Goal: Transaction & Acquisition: Purchase product/service

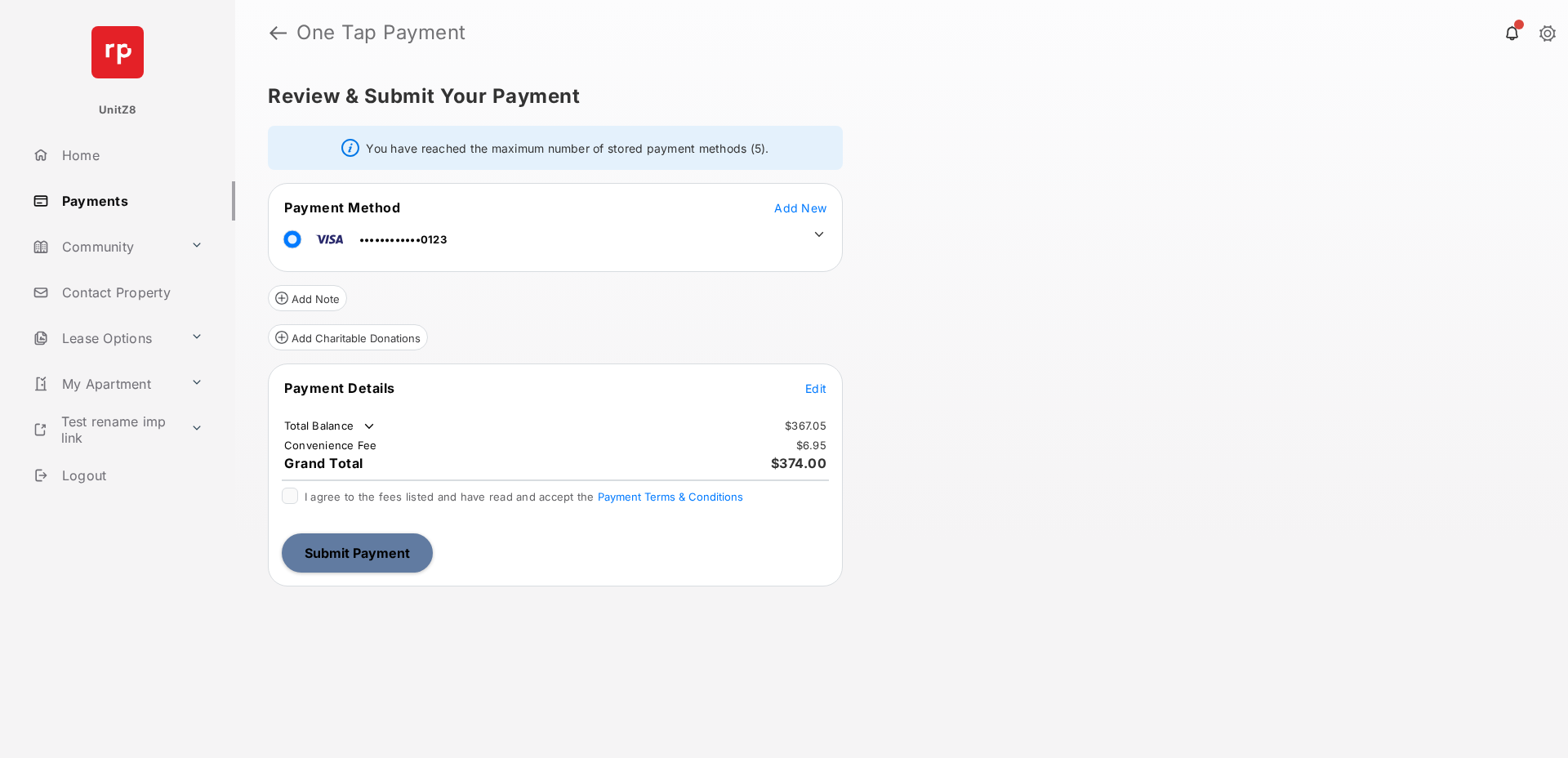
click at [816, 230] on icon at bounding box center [819, 234] width 15 height 15
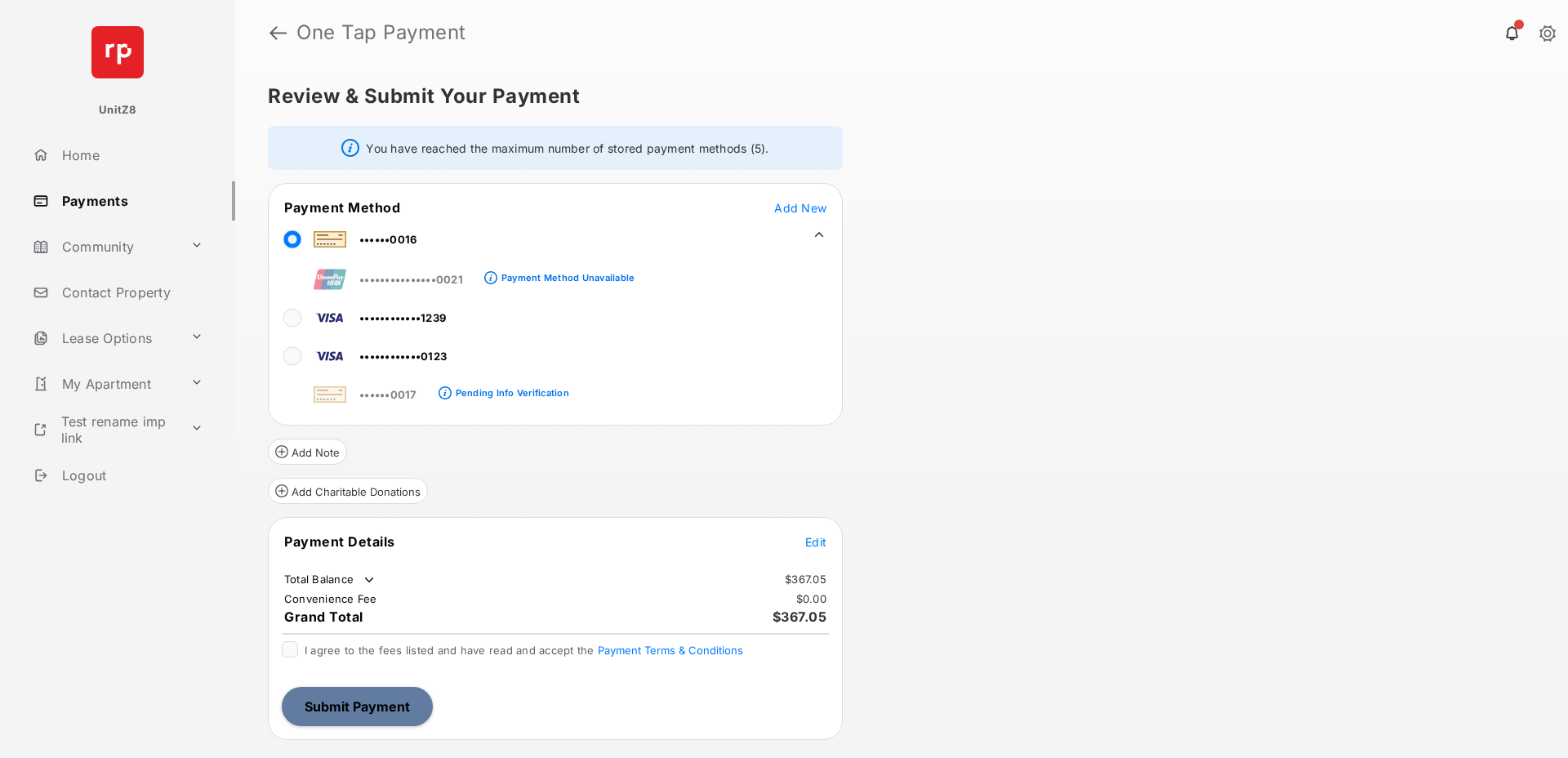
click at [814, 544] on span "Edit" at bounding box center [816, 541] width 22 height 14
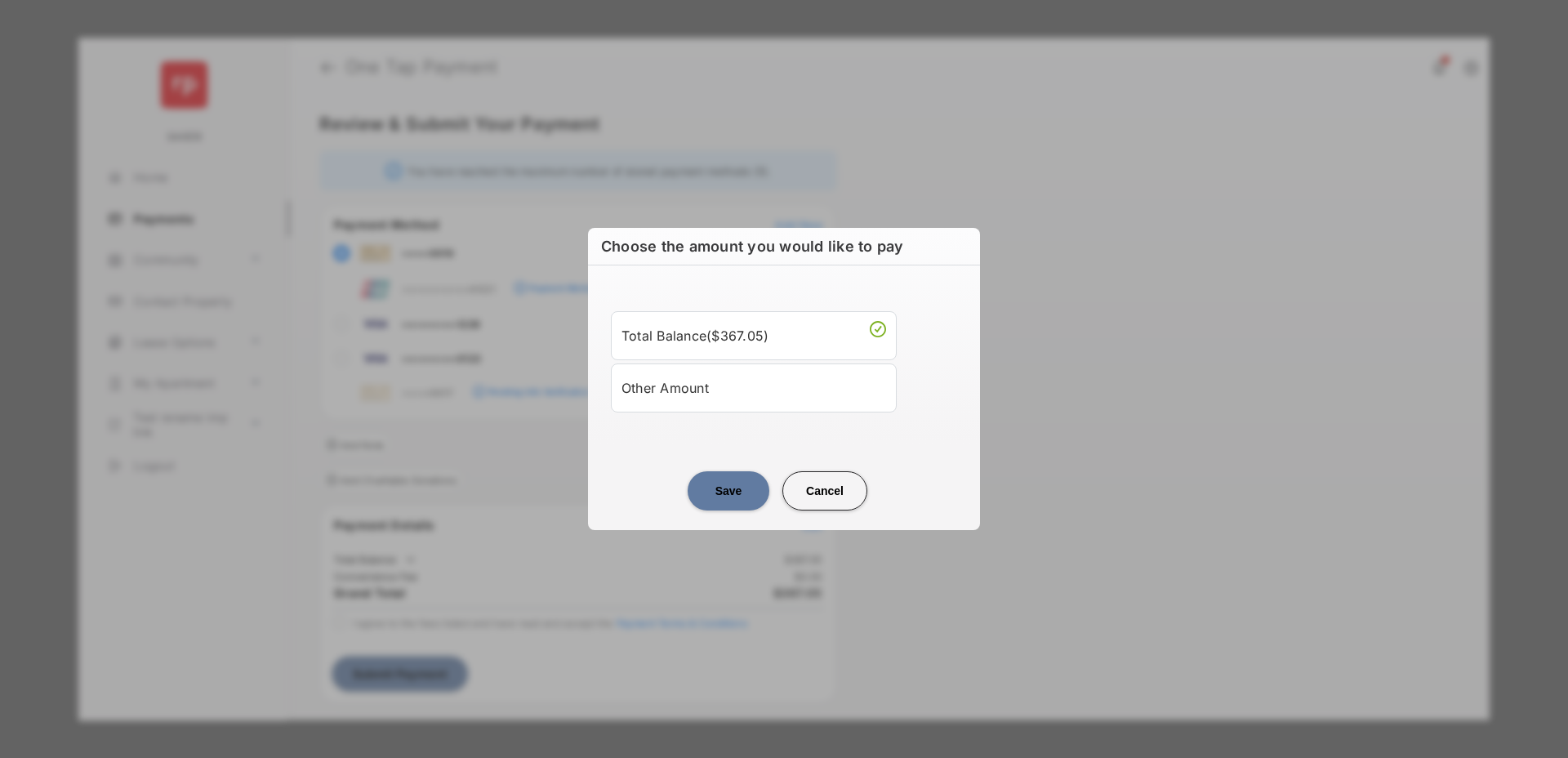
click at [737, 397] on div "Other Amount" at bounding box center [754, 388] width 265 height 28
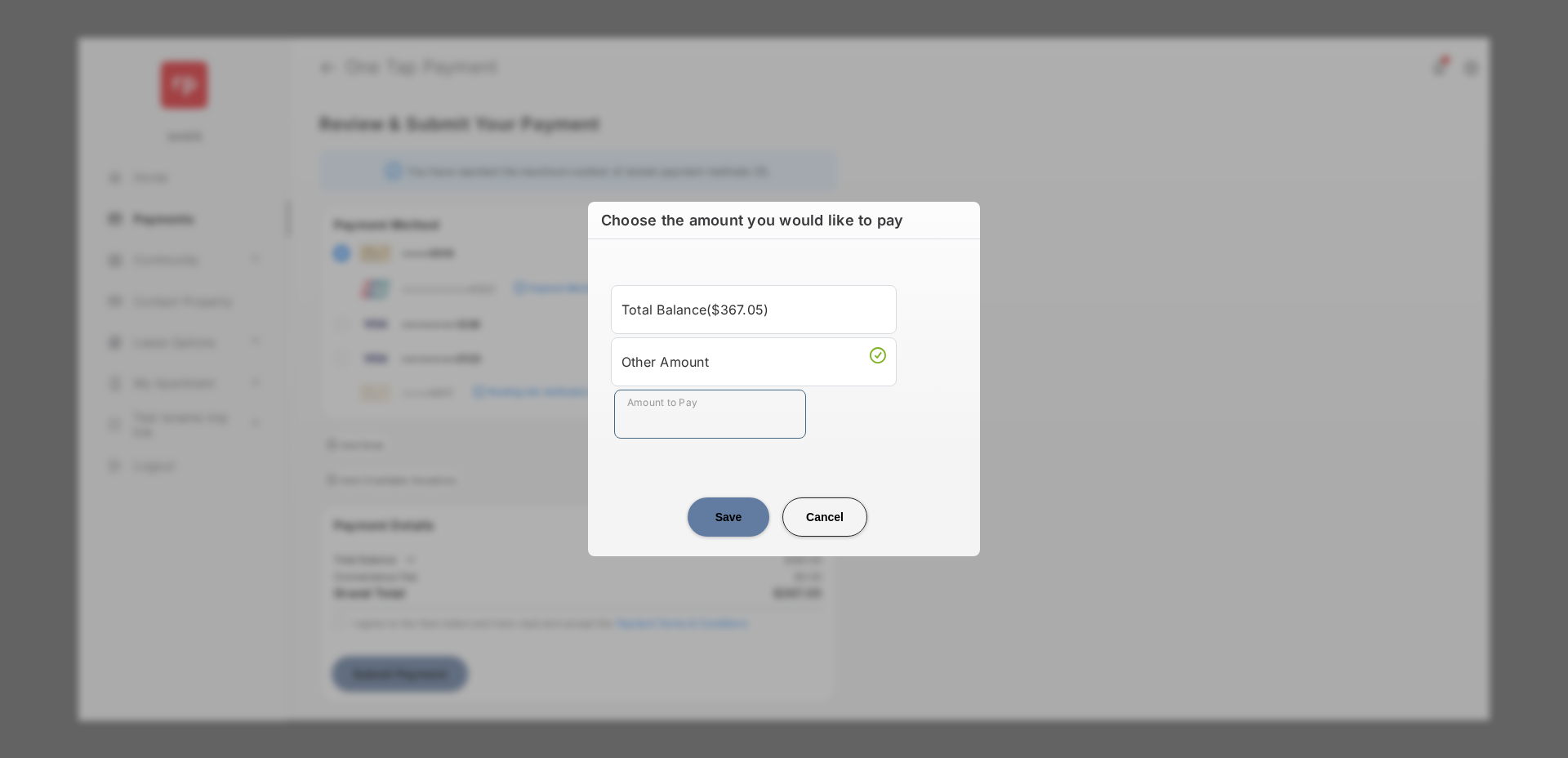
click at [719, 415] on input "Amount to Pay" at bounding box center [710, 414] width 192 height 49
type input "**"
click at [665, 466] on div "Save Cancel" at bounding box center [784, 500] width 392 height 72
click at [718, 517] on button "Save" at bounding box center [728, 516] width 82 height 39
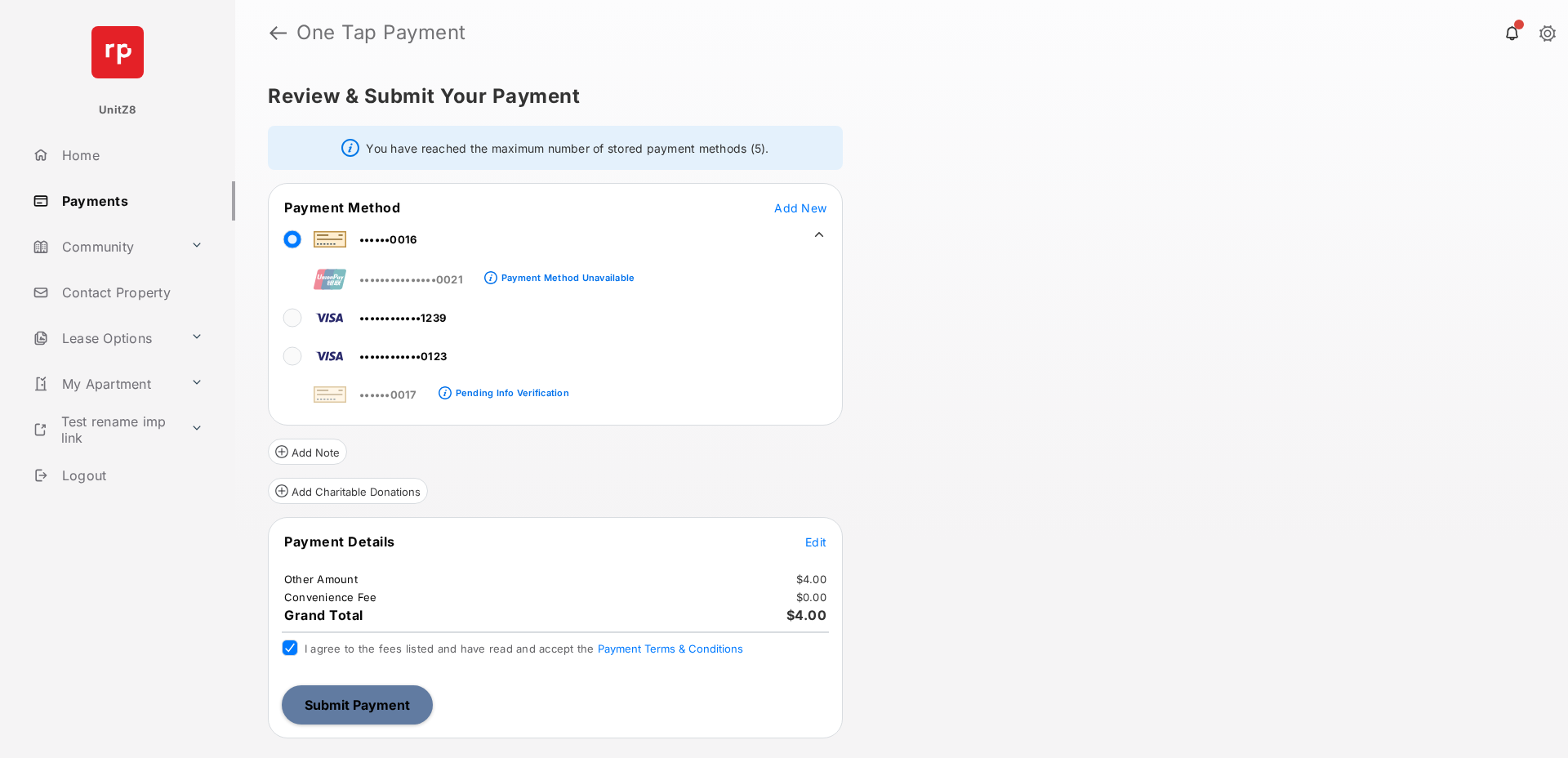
click at [353, 707] on button "Submit Payment" at bounding box center [357, 704] width 151 height 39
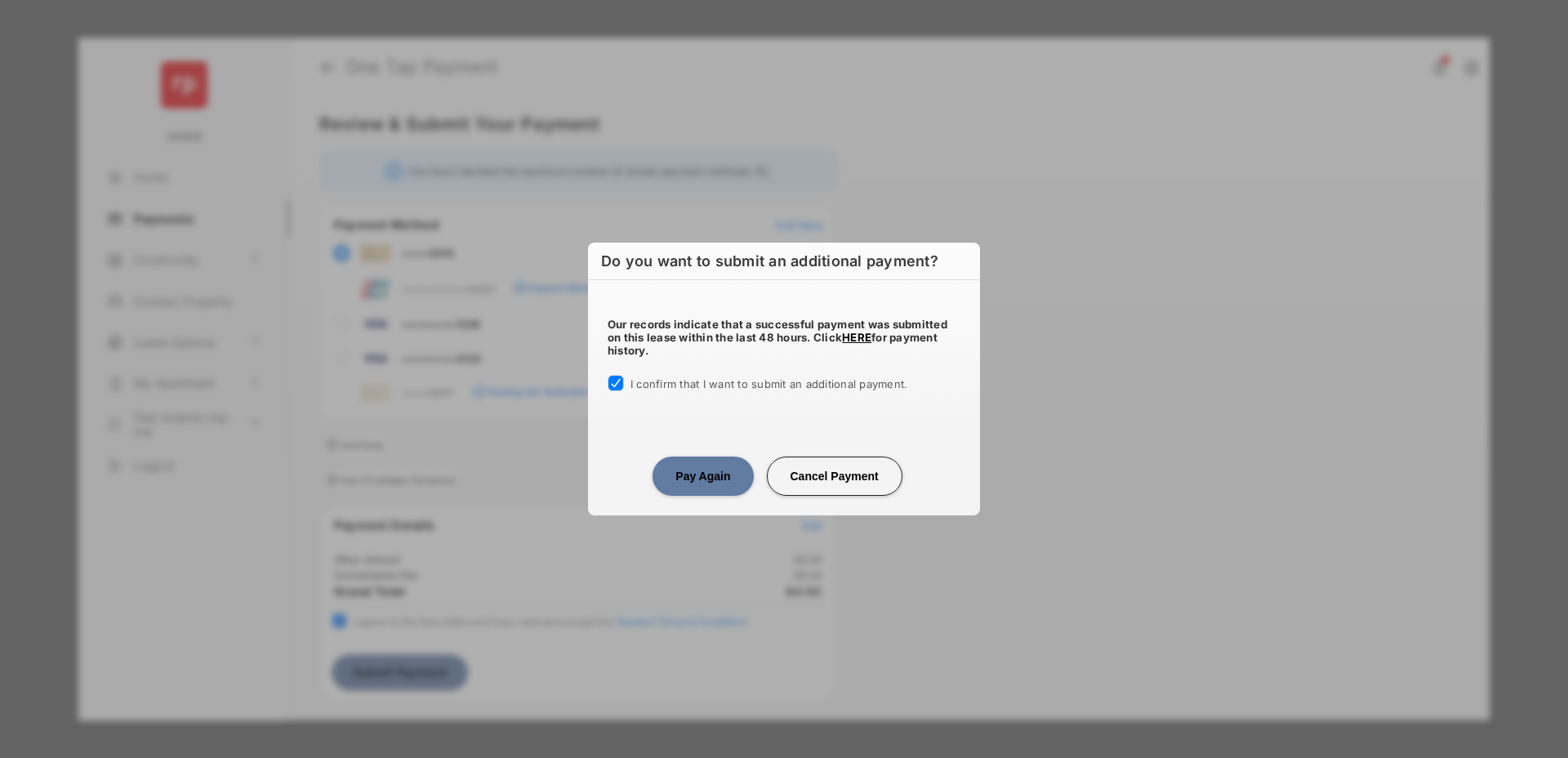
click at [699, 481] on button "Pay Again" at bounding box center [702, 476] width 100 height 39
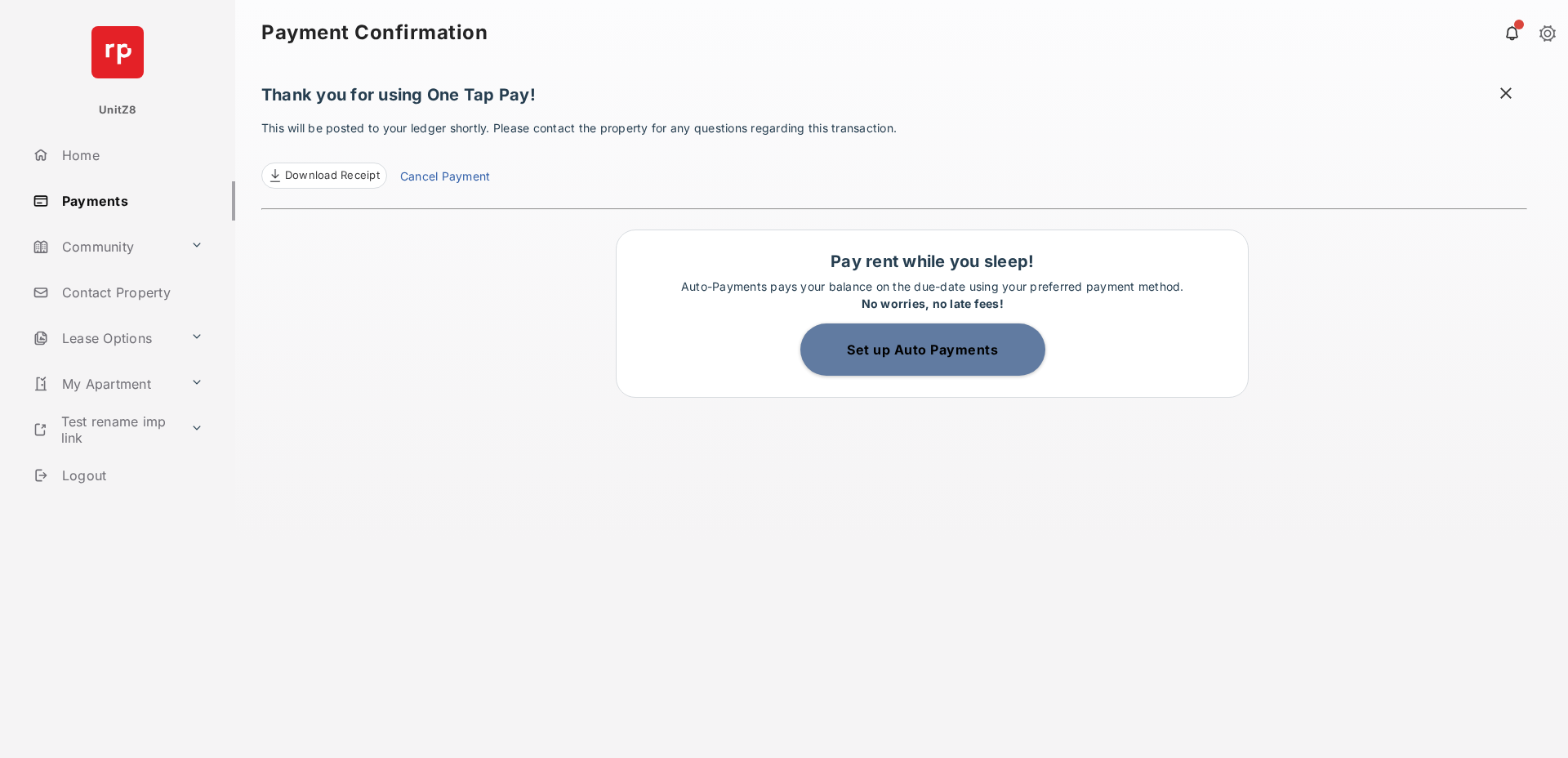
click at [590, 368] on div "Thank you for using One Tap Pay! This will be posted to your ledger shortly. Pl…" at bounding box center [894, 411] width 1266 height 693
click at [496, 319] on div "Thank you for using One Tap Pay! This will be posted to your ledger shortly. Pl…" at bounding box center [894, 411] width 1266 height 693
click at [137, 198] on link "Payments" at bounding box center [131, 200] width 209 height 39
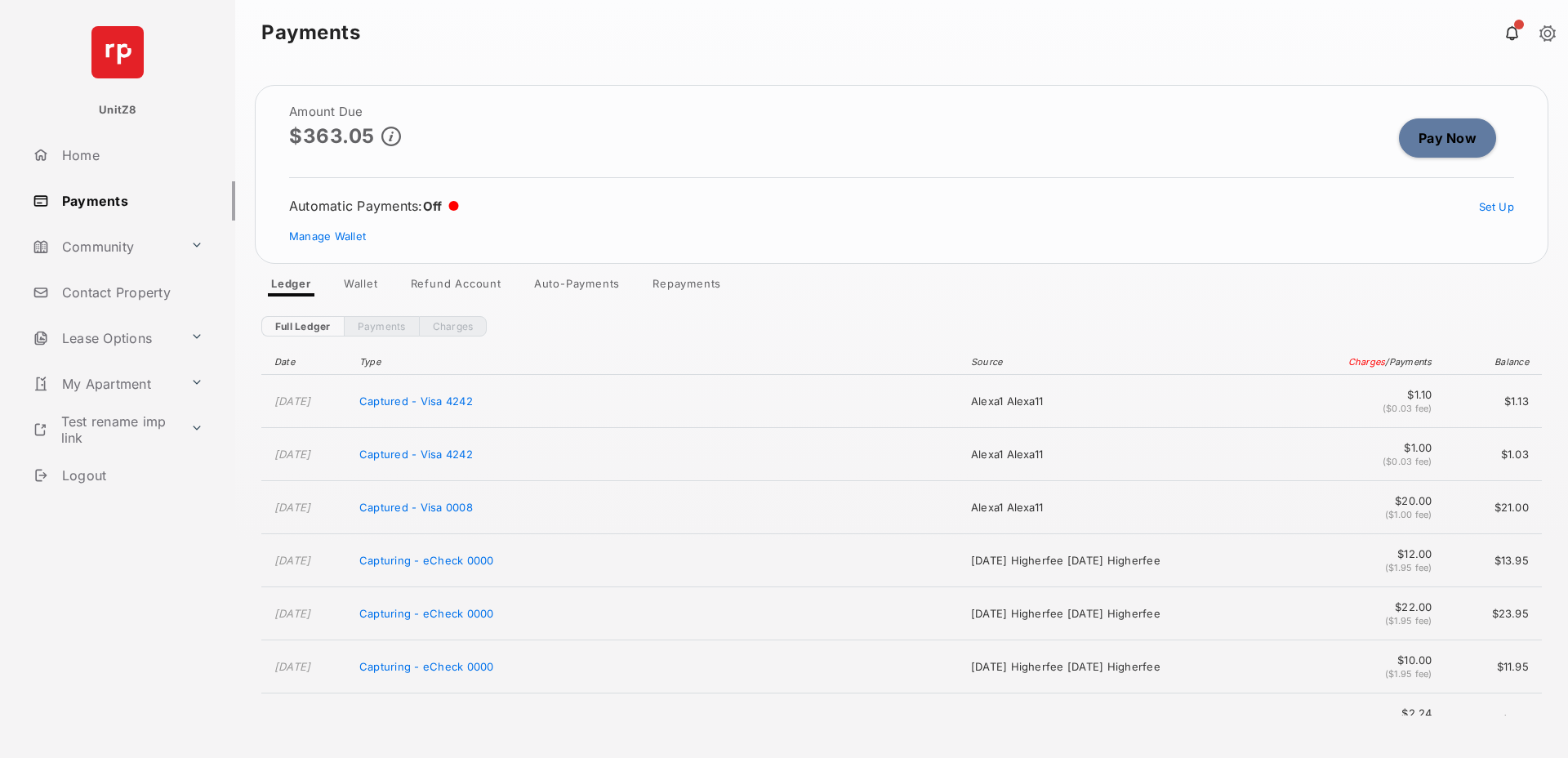
click at [342, 237] on link "Manage Wallet" at bounding box center [327, 236] width 77 height 13
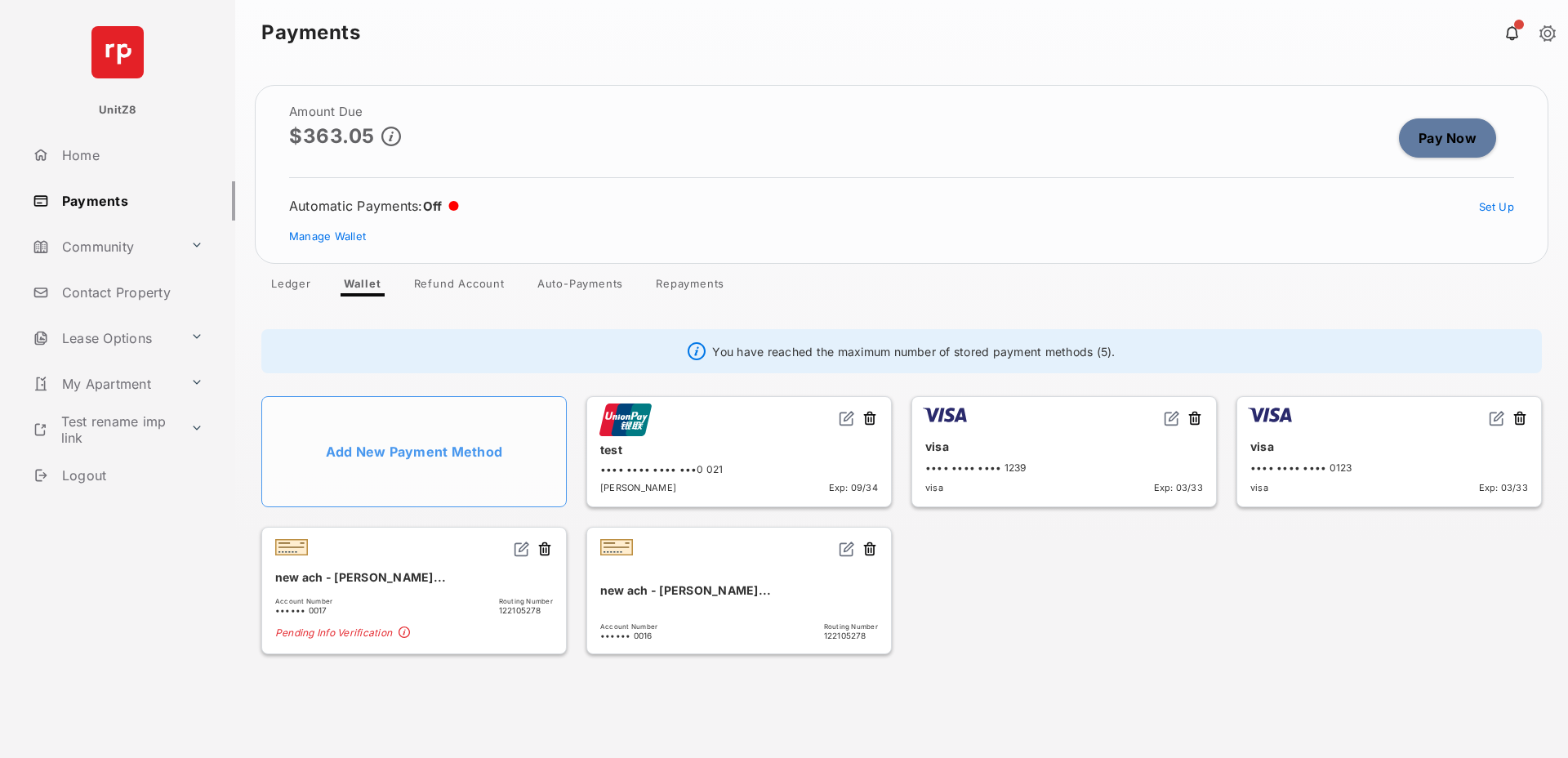
click at [1422, 129] on link "Pay Now" at bounding box center [1446, 137] width 97 height 39
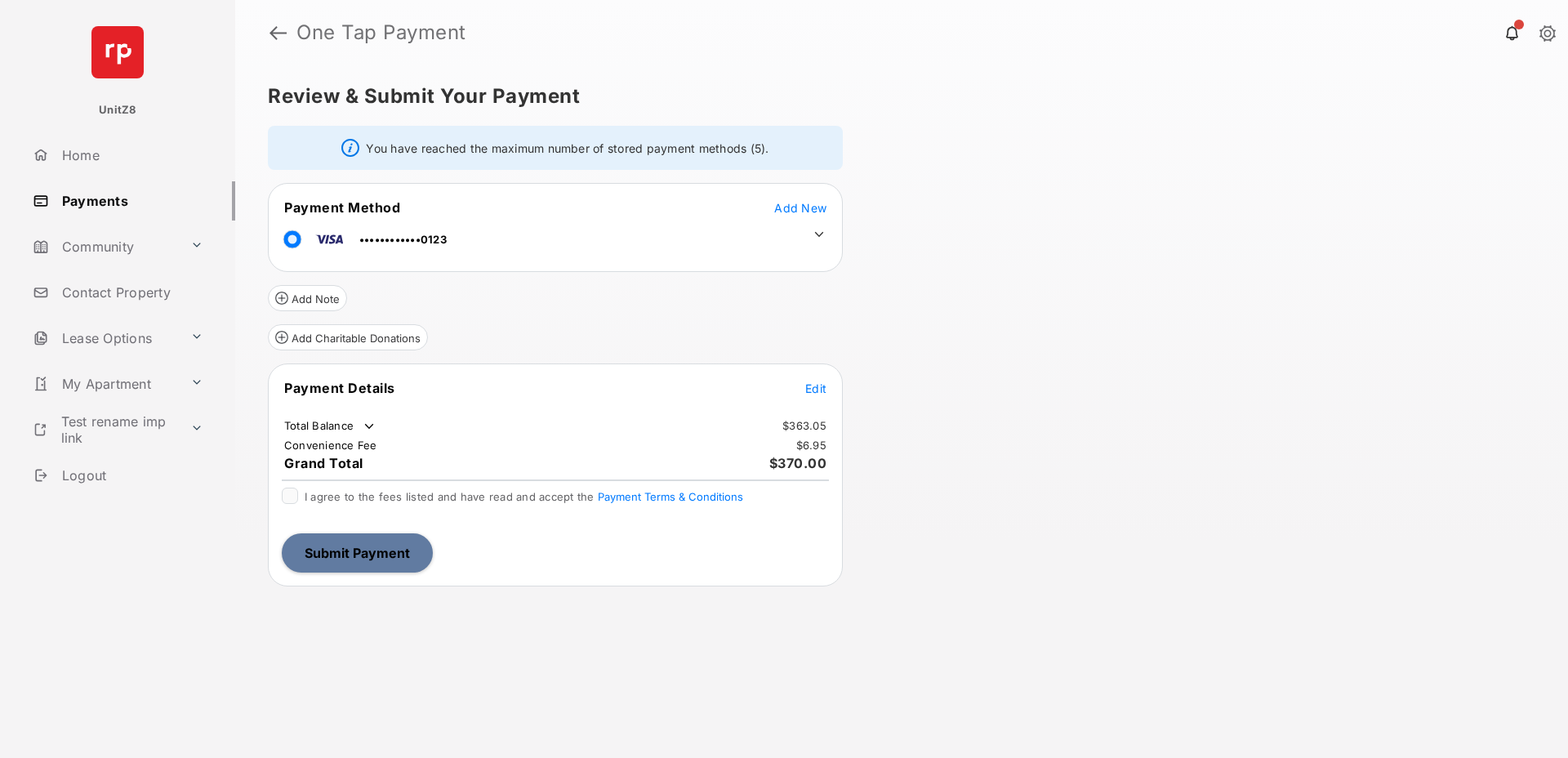
click at [812, 392] on span "Edit" at bounding box center [816, 388] width 22 height 14
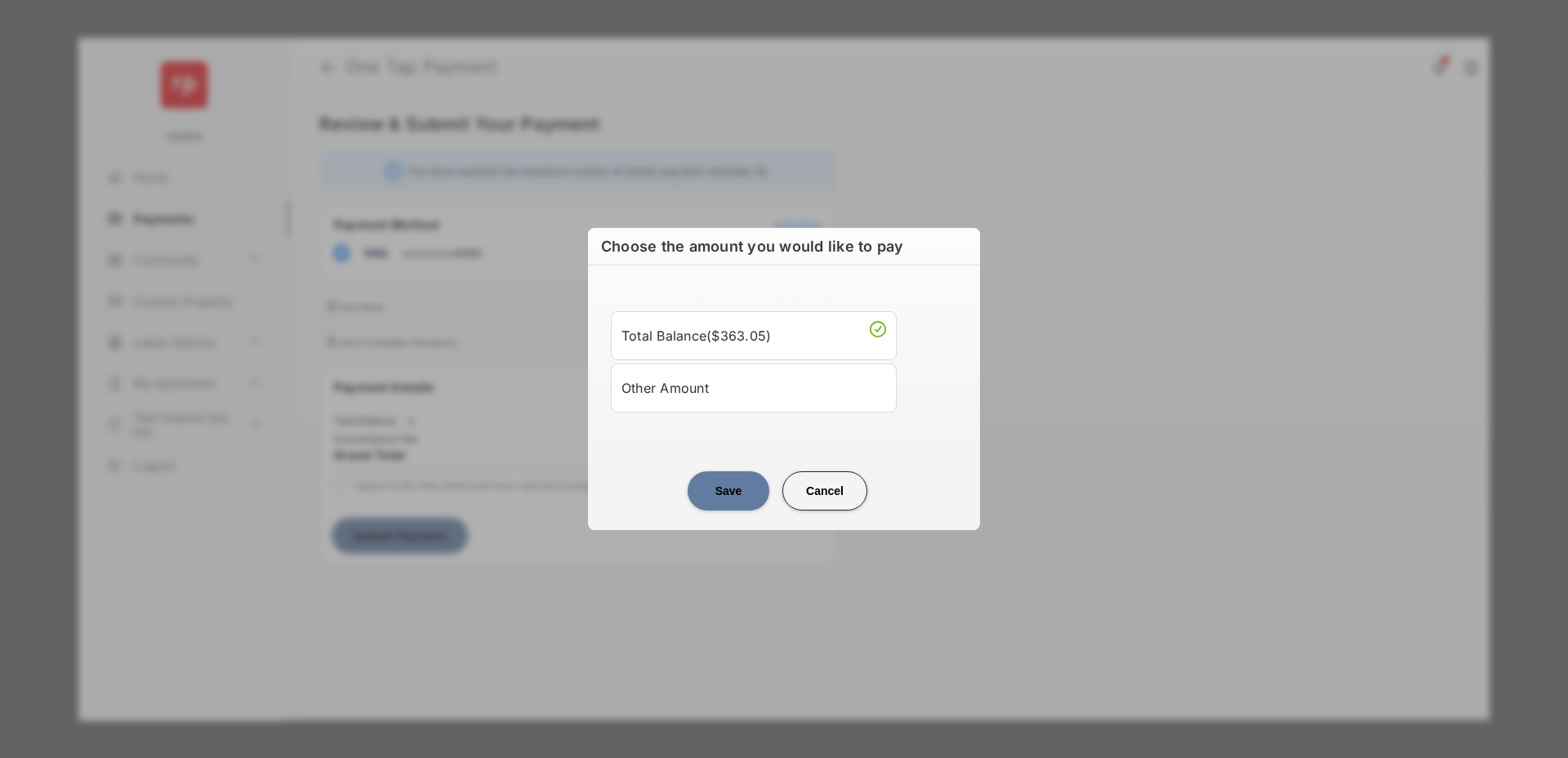
click at [731, 406] on li "Other Amount" at bounding box center [753, 387] width 285 height 49
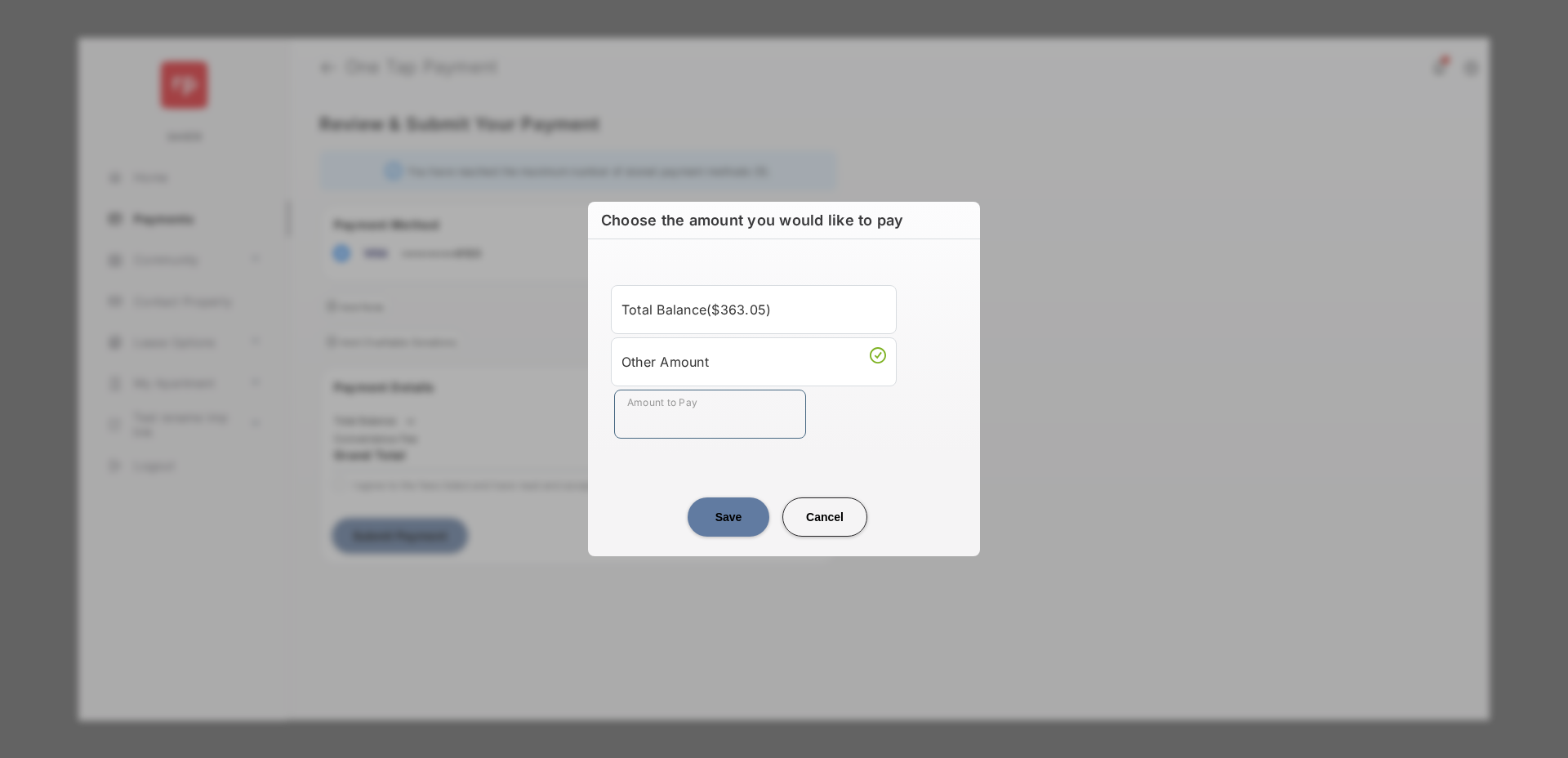
click at [723, 429] on input "Amount to Pay" at bounding box center [710, 414] width 192 height 49
type input "**"
click at [651, 467] on div "Save Cancel" at bounding box center [784, 500] width 392 height 72
click at [722, 511] on button "Save" at bounding box center [728, 516] width 82 height 39
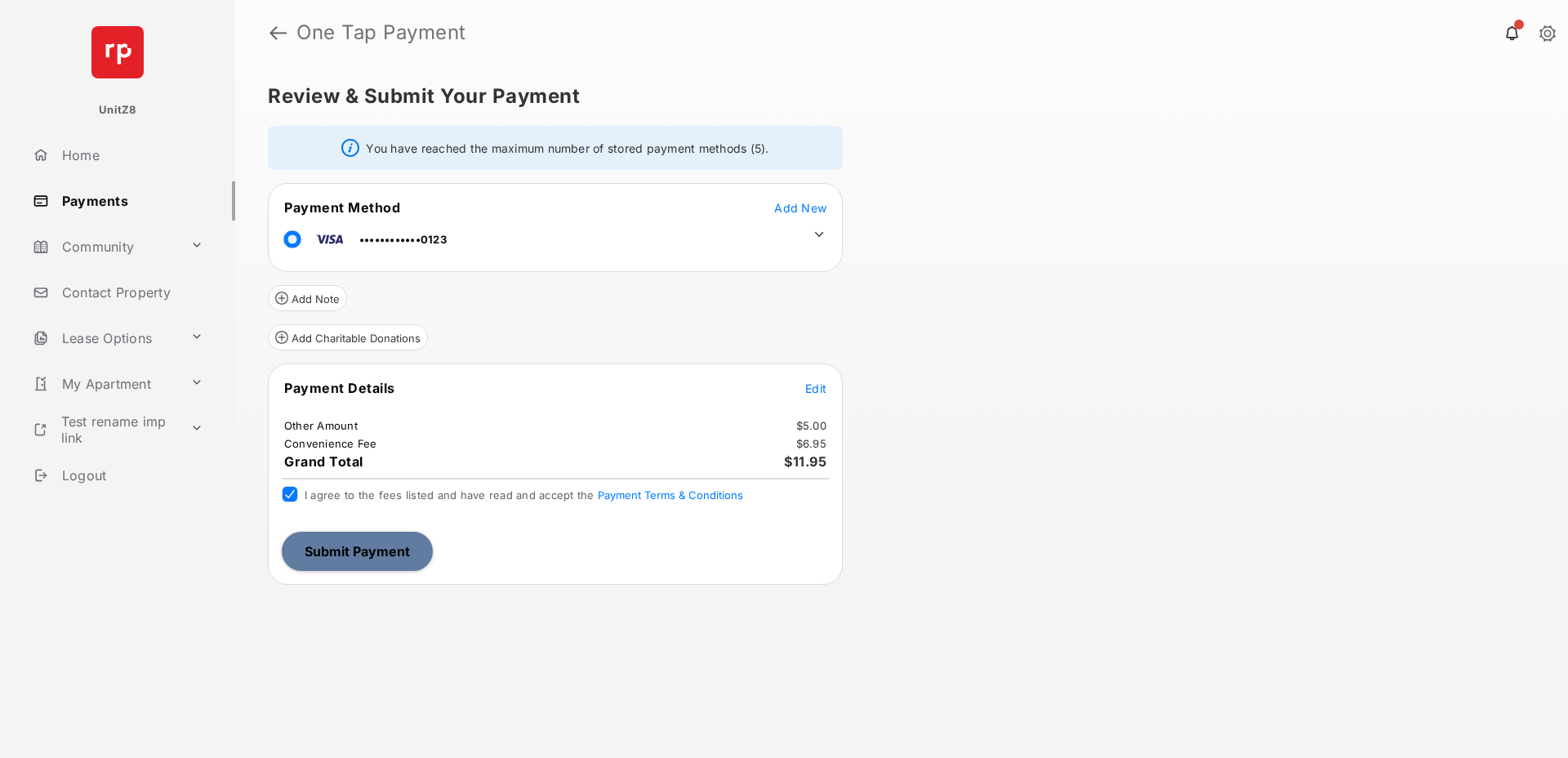
click at [328, 546] on button "Submit Payment" at bounding box center [357, 550] width 151 height 39
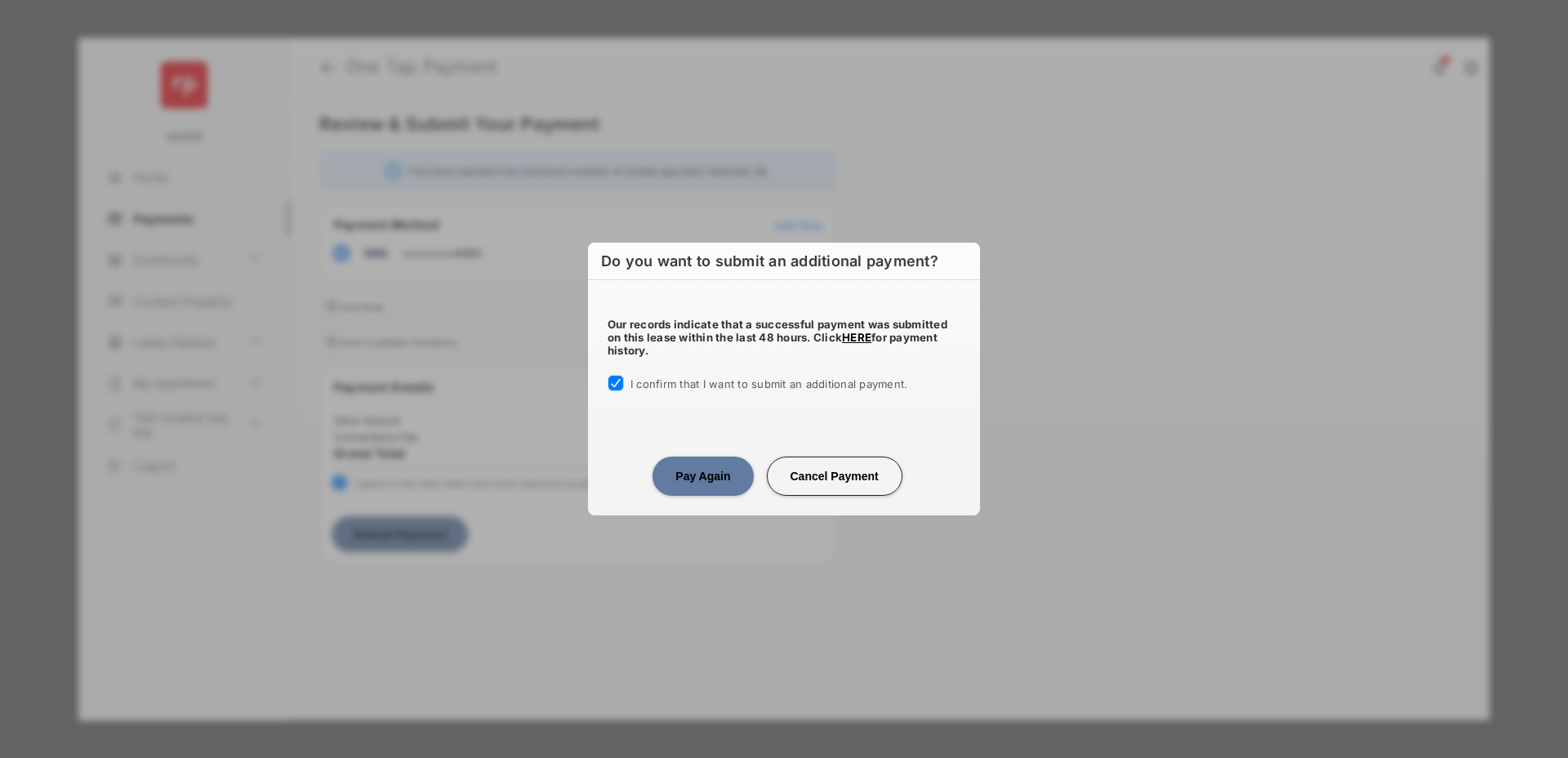
click at [688, 471] on button "Pay Again" at bounding box center [702, 476] width 100 height 39
